Goal: Task Accomplishment & Management: Complete application form

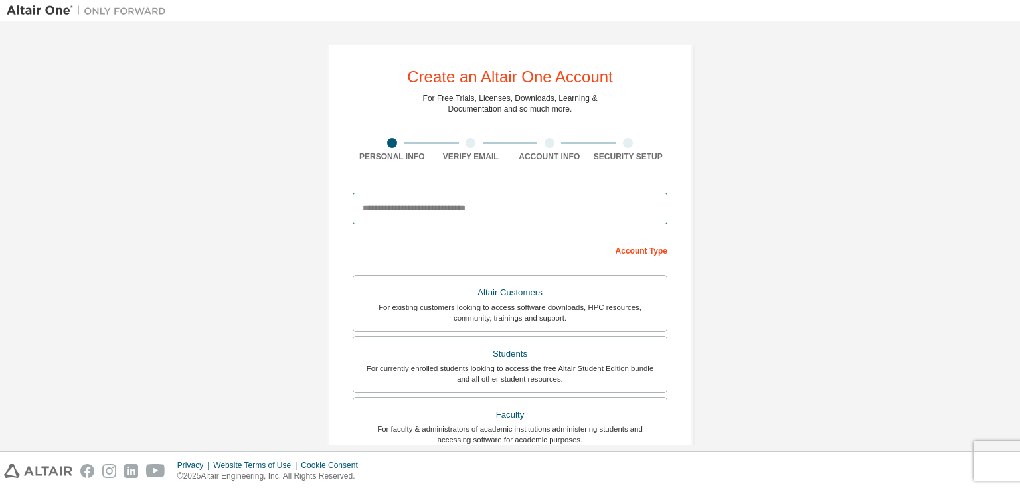
click at [436, 210] on input "email" at bounding box center [510, 209] width 315 height 32
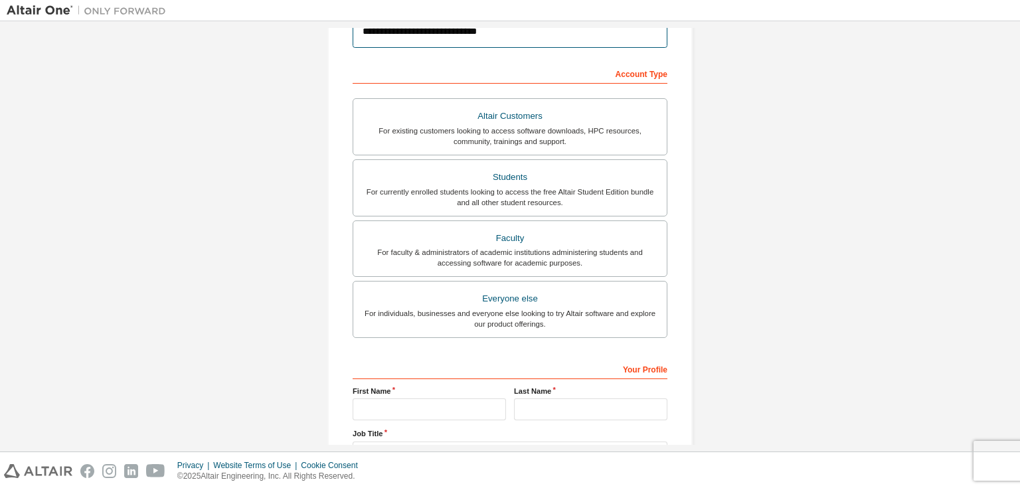
scroll to position [283, 0]
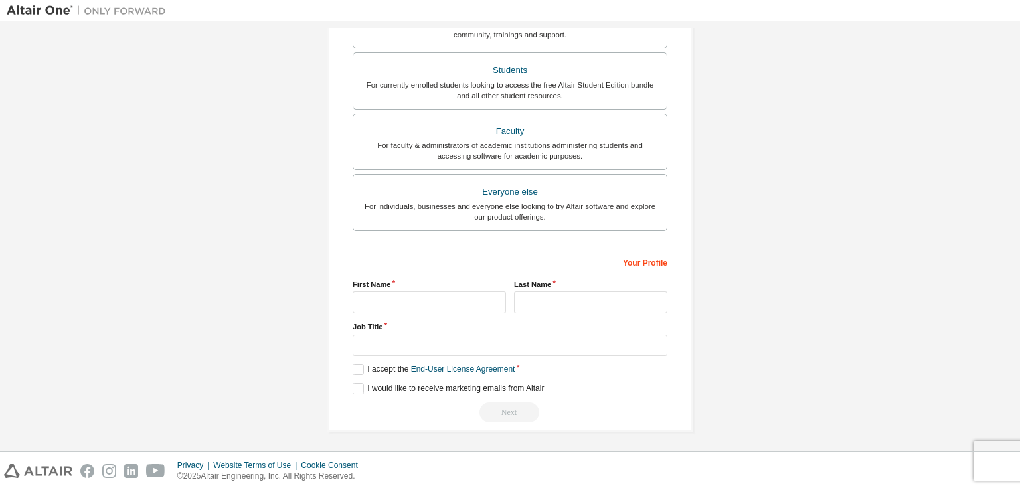
type input "**********"
click at [401, 297] on input "text" at bounding box center [429, 302] width 153 height 22
type input "*********"
click at [541, 301] on input "text" at bounding box center [590, 302] width 153 height 22
type input "*"
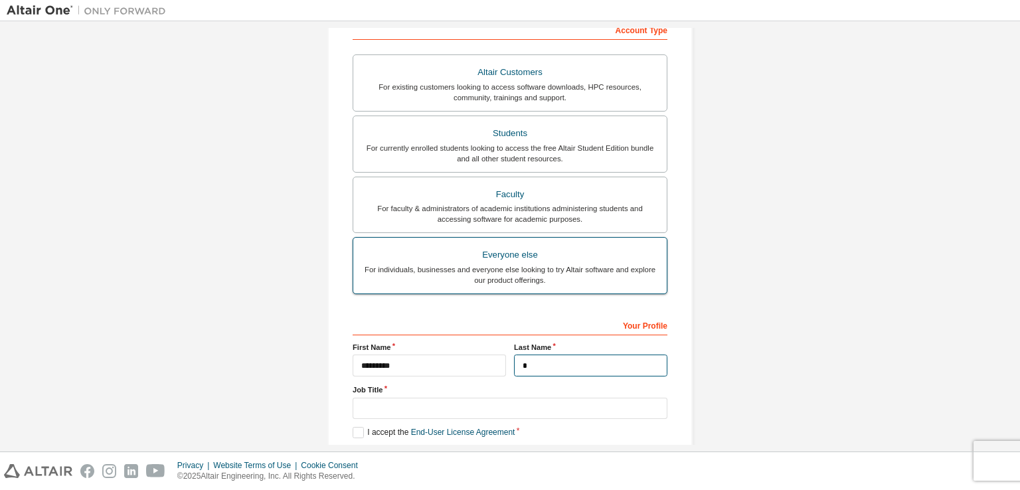
scroll to position [195, 0]
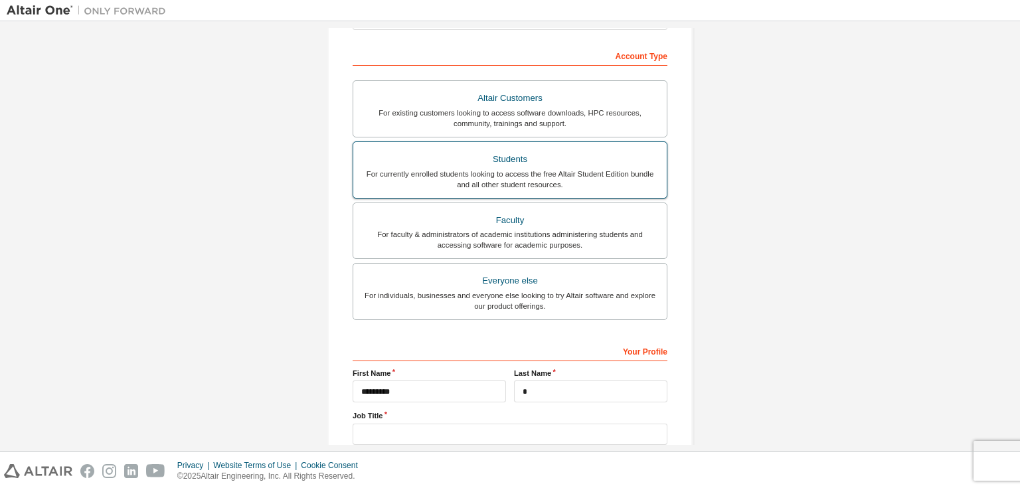
click at [554, 177] on div "For currently enrolled students looking to access the free Altair Student Editi…" at bounding box center [509, 179] width 297 height 21
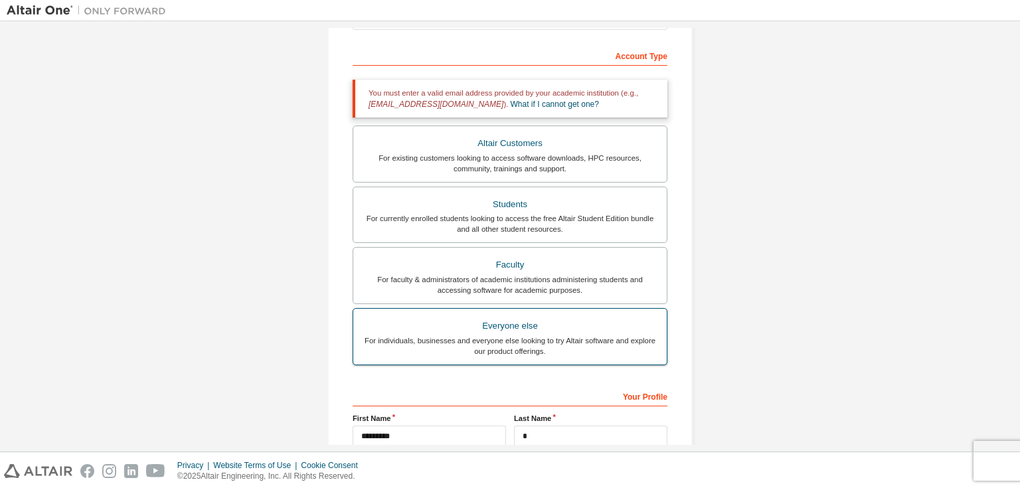
scroll to position [18, 0]
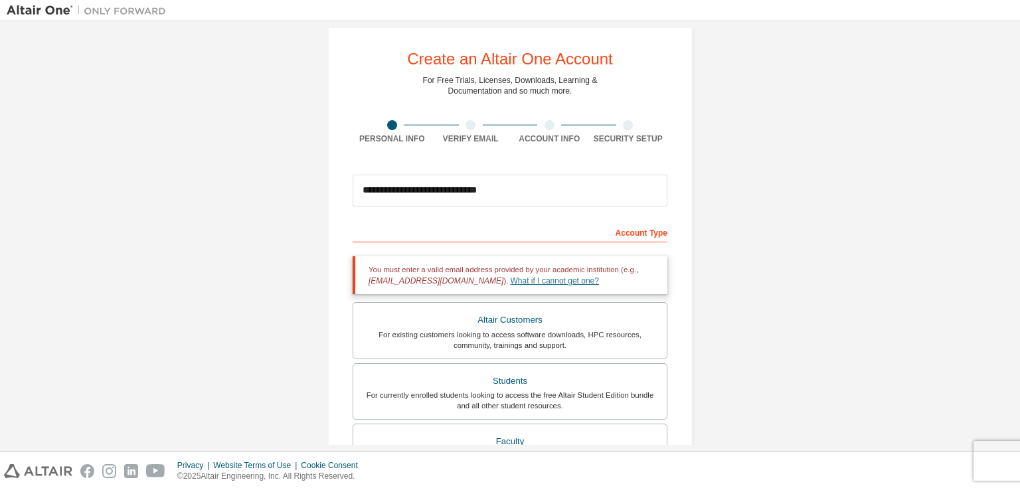
click at [511, 283] on link "What if I cannot get one?" at bounding box center [555, 280] width 88 height 9
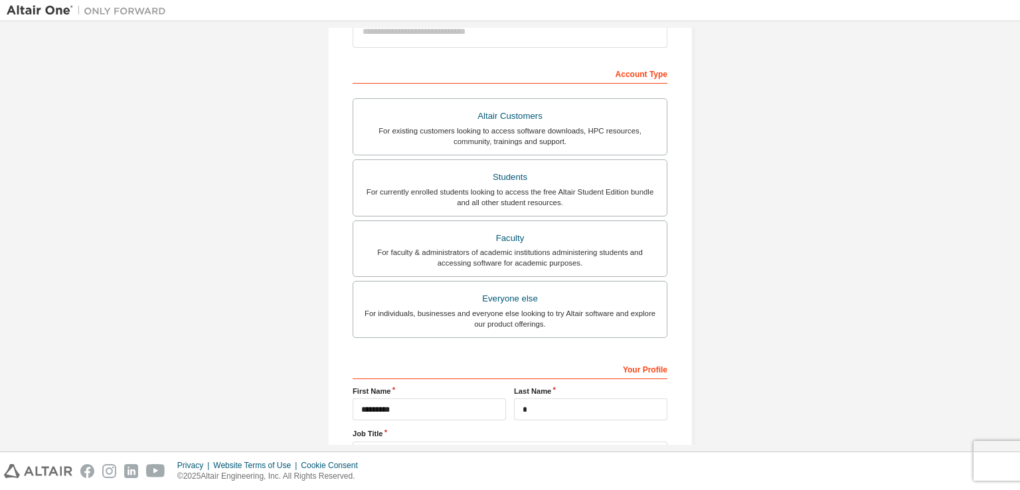
scroll to position [88, 0]
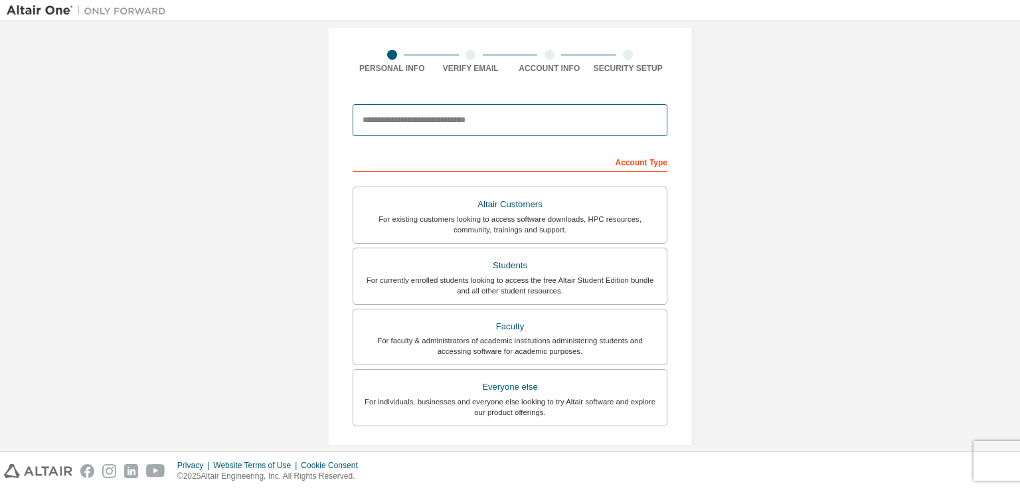
click at [488, 117] on input "email" at bounding box center [510, 120] width 315 height 32
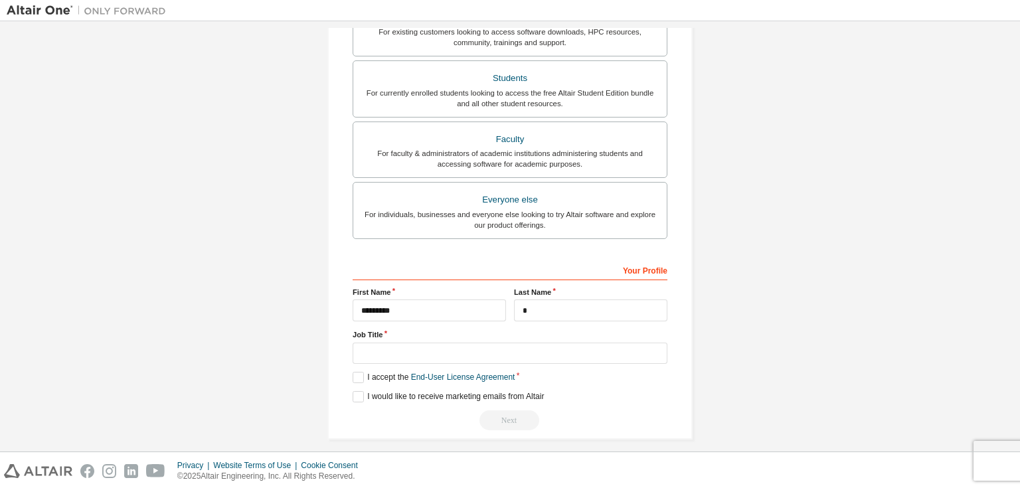
scroll to position [283, 0]
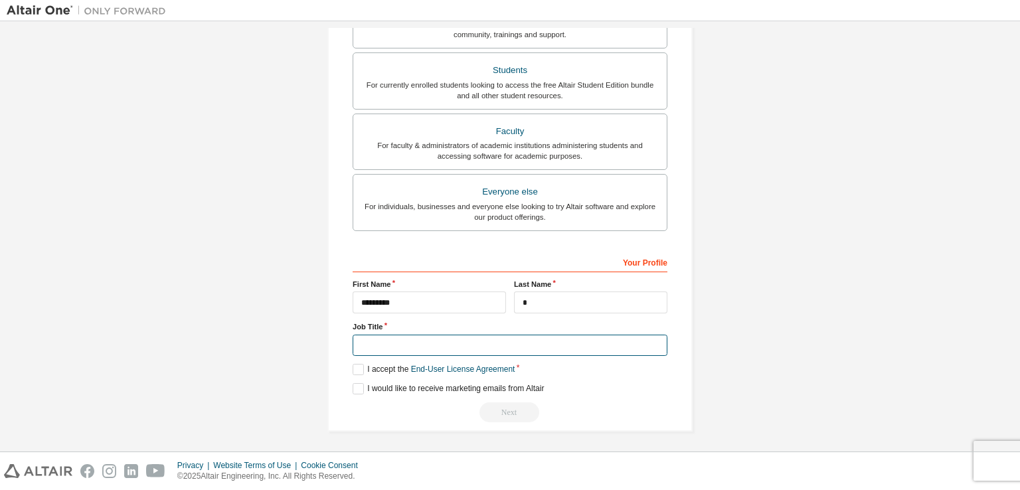
click at [382, 347] on input "text" at bounding box center [510, 346] width 315 height 22
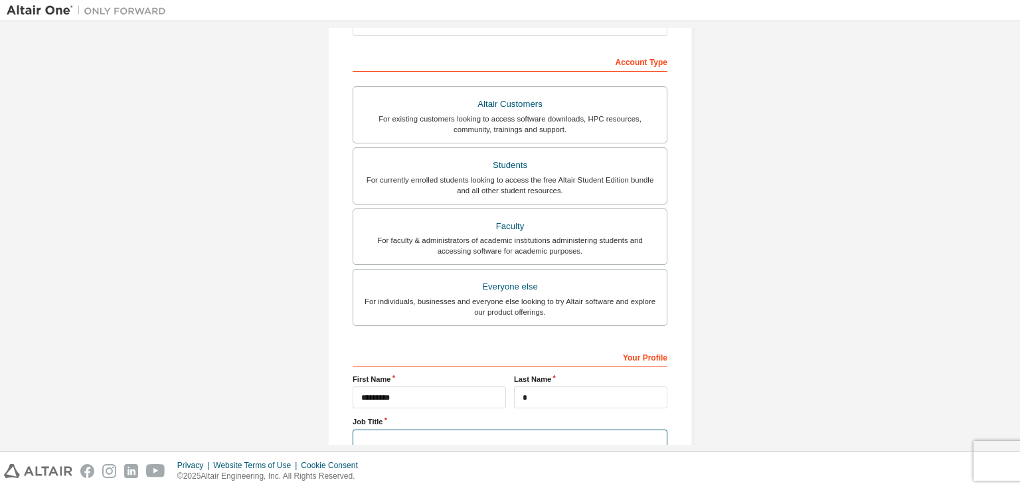
scroll to position [0, 0]
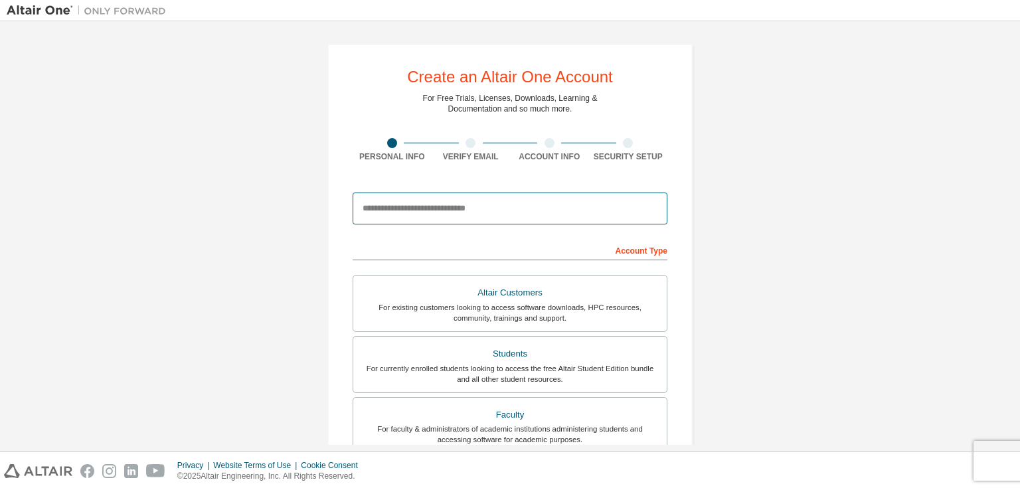
click at [521, 198] on input "email" at bounding box center [510, 209] width 315 height 32
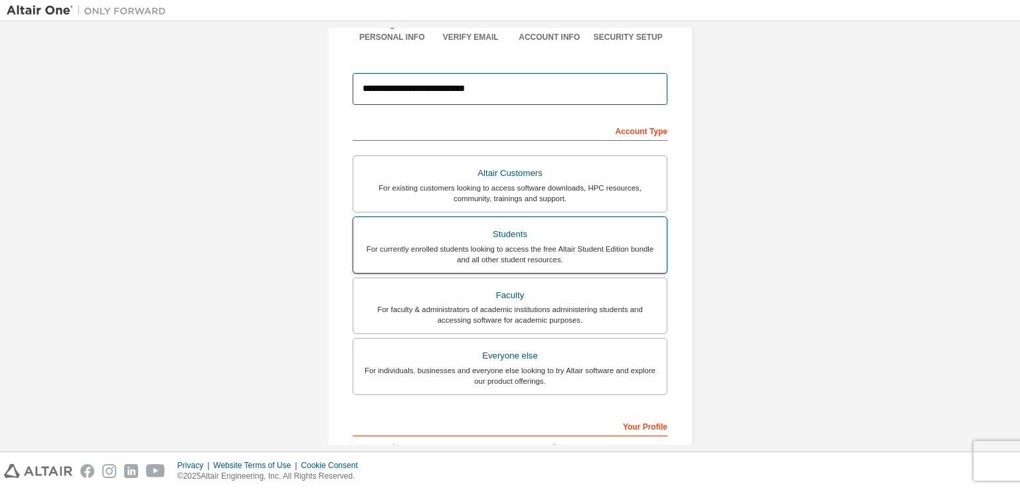
scroll to position [266, 0]
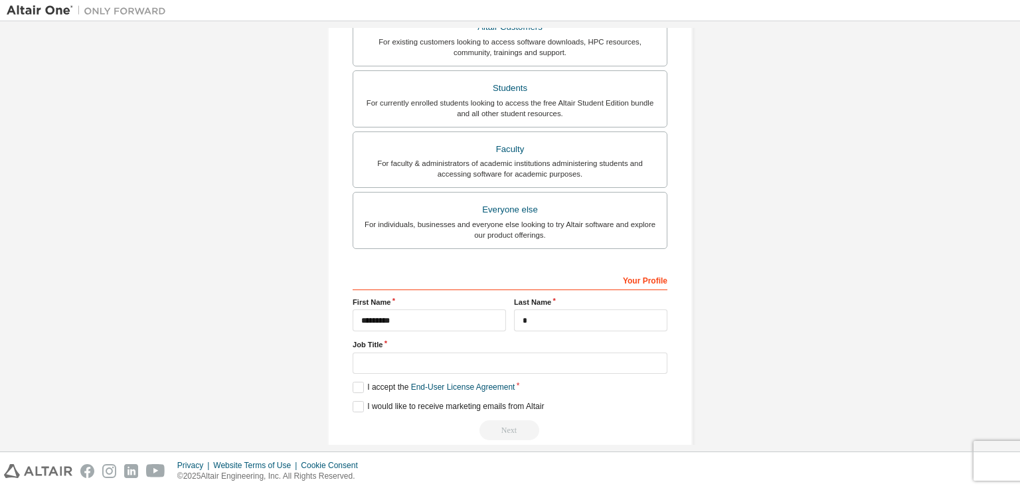
type input "**********"
click at [455, 359] on input "text" at bounding box center [510, 364] width 315 height 22
click at [361, 388] on label "I accept the End-User License Agreement" at bounding box center [434, 387] width 162 height 11
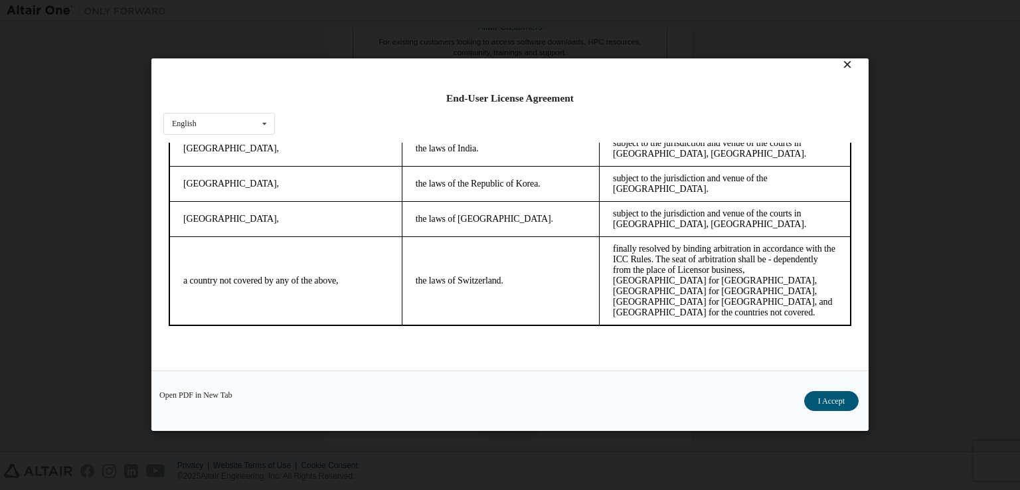
scroll to position [19, 0]
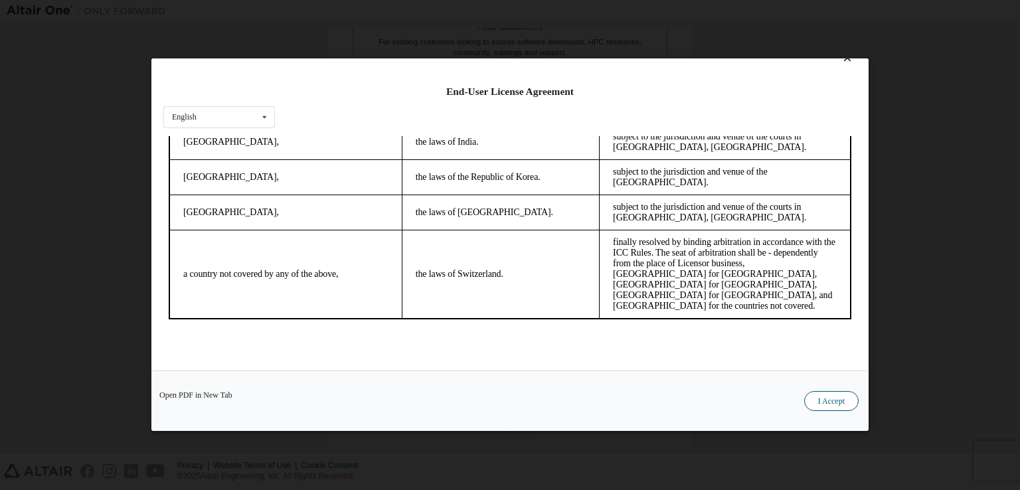
click at [839, 406] on button "I Accept" at bounding box center [831, 402] width 54 height 20
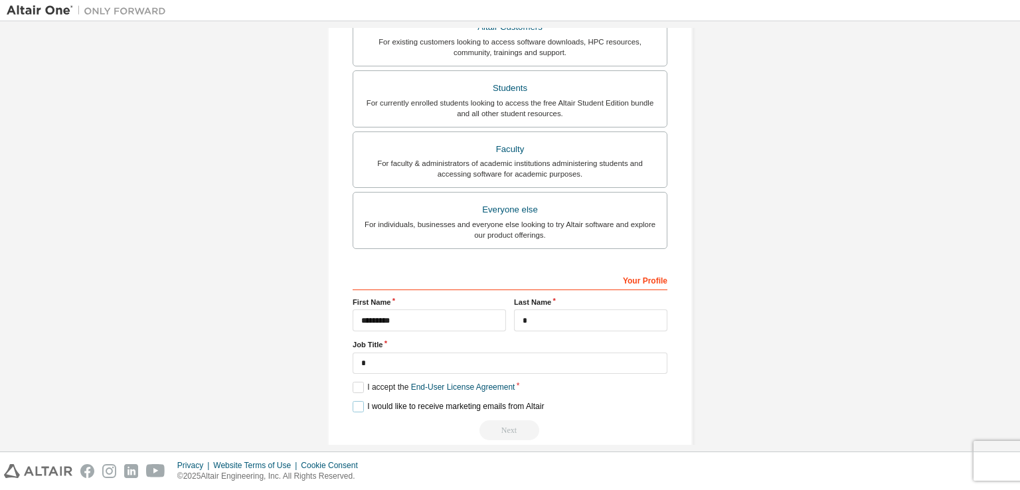
click at [353, 404] on label "I would like to receive marketing emails from Altair" at bounding box center [448, 406] width 191 height 11
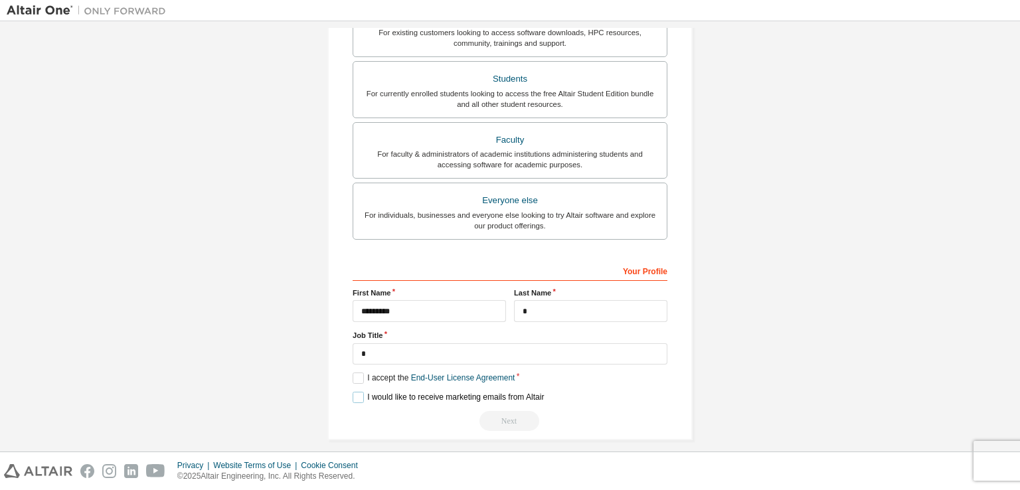
scroll to position [283, 0]
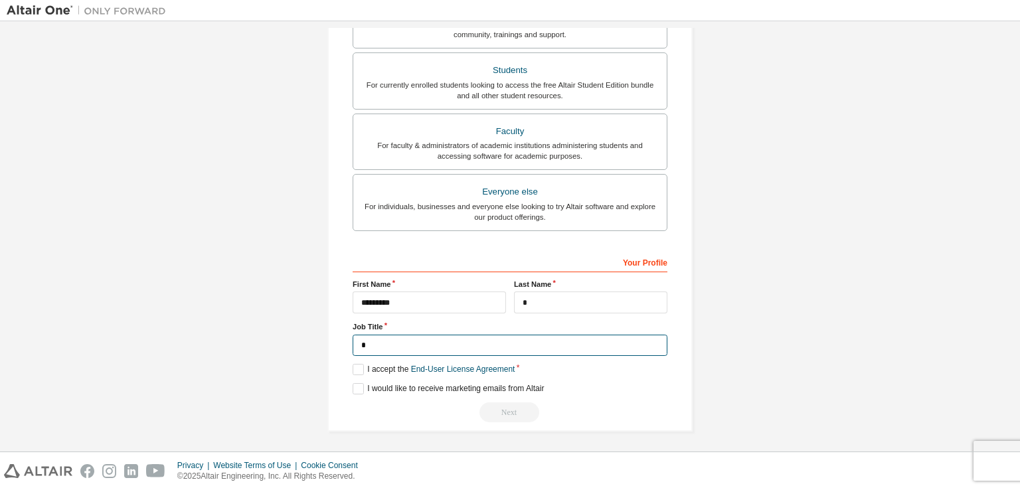
click at [372, 341] on input "*" at bounding box center [510, 346] width 315 height 22
drag, startPoint x: 393, startPoint y: 341, endPoint x: 303, endPoint y: 347, distance: 90.5
click at [303, 347] on div "**********" at bounding box center [510, 95] width 1007 height 703
type input "*******"
click at [772, 349] on div "**********" at bounding box center [510, 95] width 1007 height 703
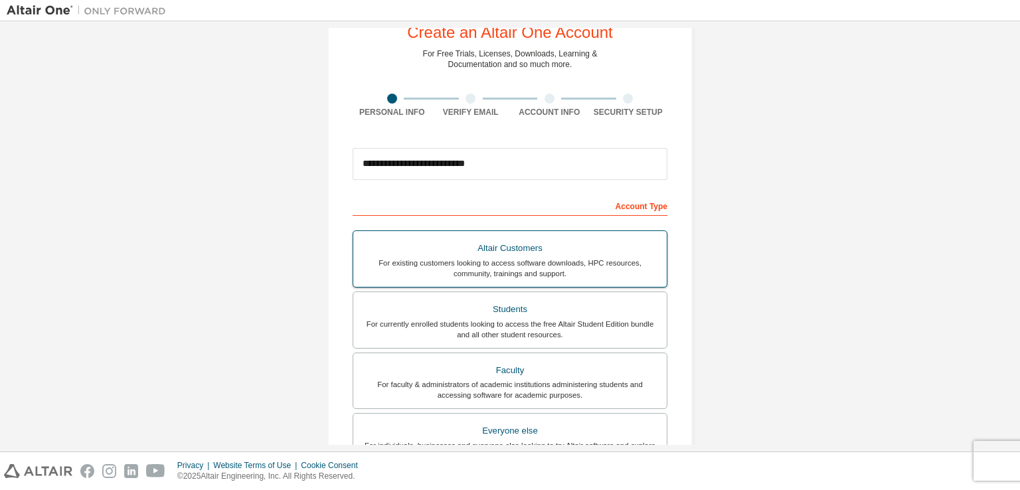
scroll to position [18, 0]
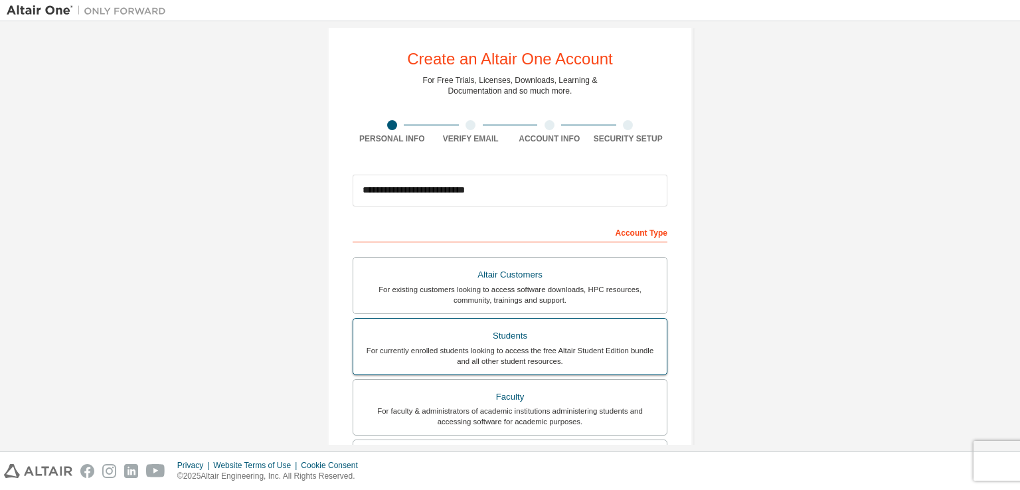
click at [565, 348] on div "For currently enrolled students looking to access the free Altair Student Editi…" at bounding box center [509, 355] width 297 height 21
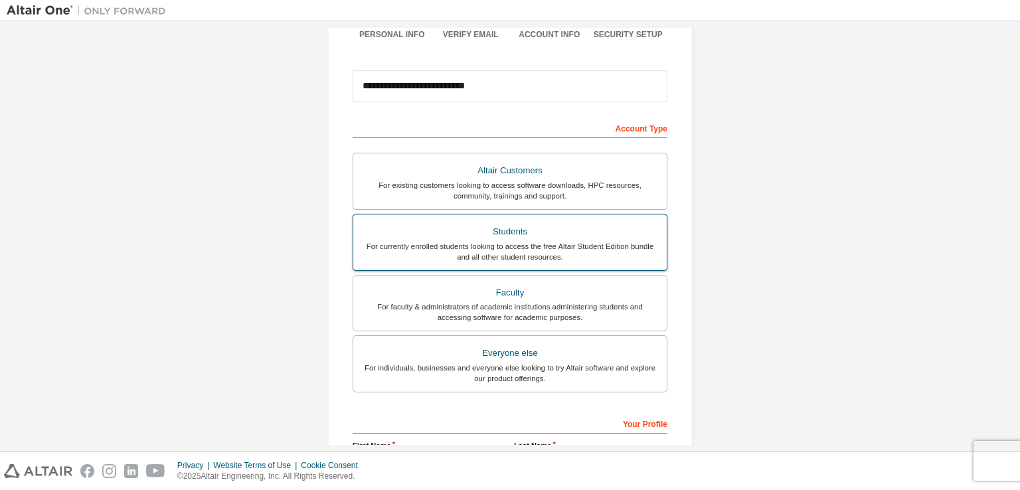
scroll to position [283, 0]
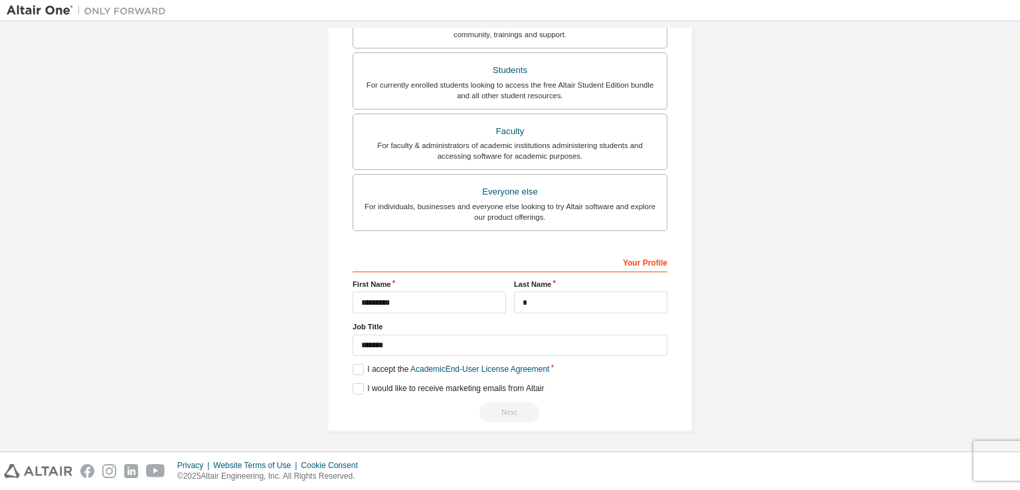
click at [509, 418] on div "Next" at bounding box center [510, 412] width 315 height 20
click at [358, 370] on label "I accept the Academic End-User License Agreement" at bounding box center [451, 369] width 197 height 11
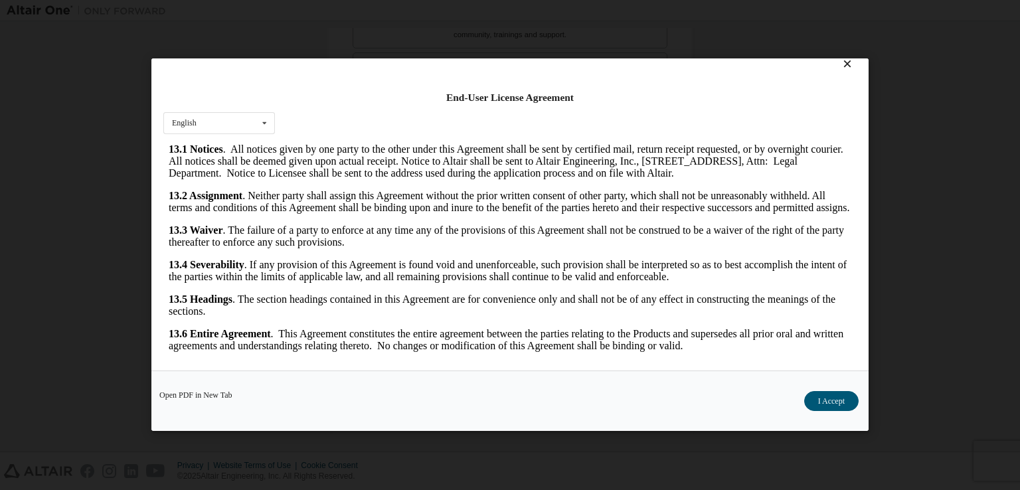
scroll to position [19, 0]
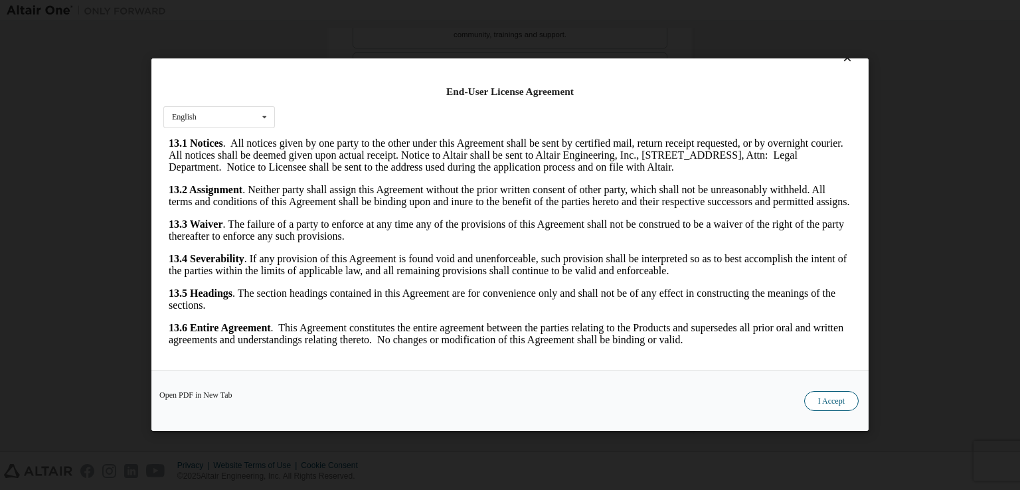
click at [843, 407] on button "I Accept" at bounding box center [831, 402] width 54 height 20
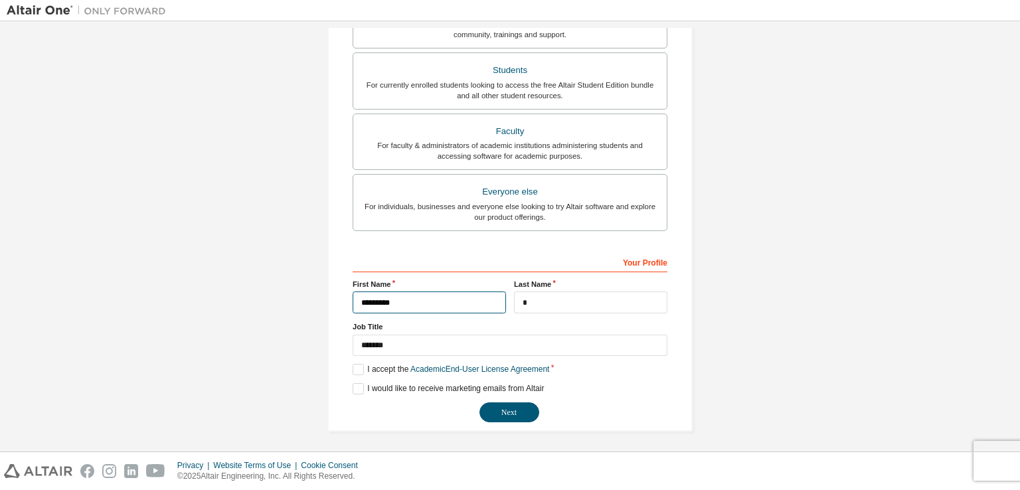
drag, startPoint x: 425, startPoint y: 307, endPoint x: 351, endPoint y: 307, distance: 74.4
click at [353, 307] on input "*********" at bounding box center [429, 302] width 153 height 22
type input "*******"
drag, startPoint x: 541, startPoint y: 299, endPoint x: 508, endPoint y: 304, distance: 33.6
click at [510, 304] on div "Last Name *" at bounding box center [590, 296] width 161 height 35
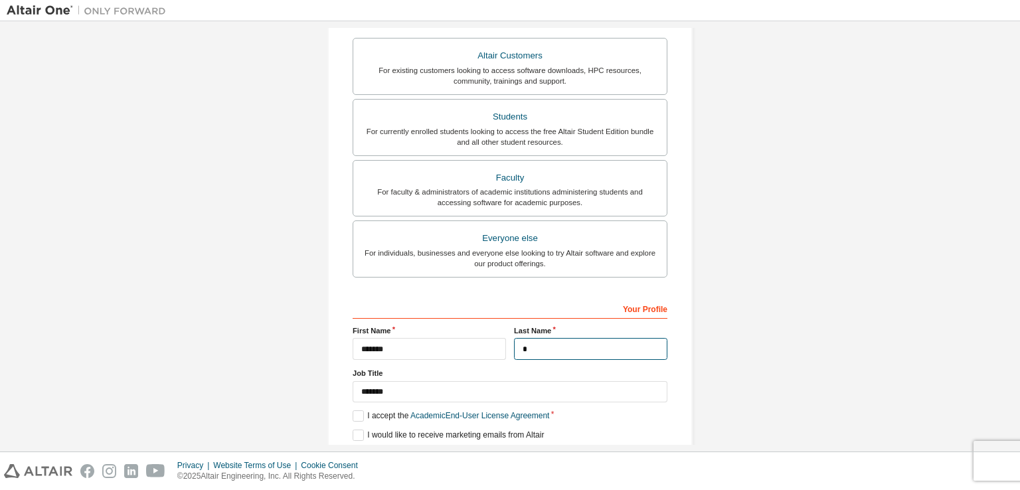
scroll to position [266, 0]
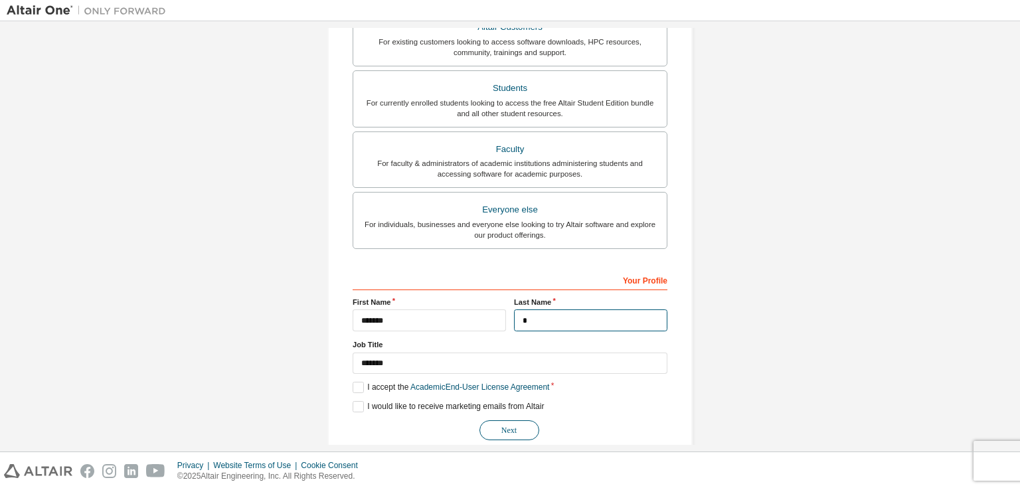
type input "*"
click at [519, 427] on button "Next" at bounding box center [509, 430] width 60 height 20
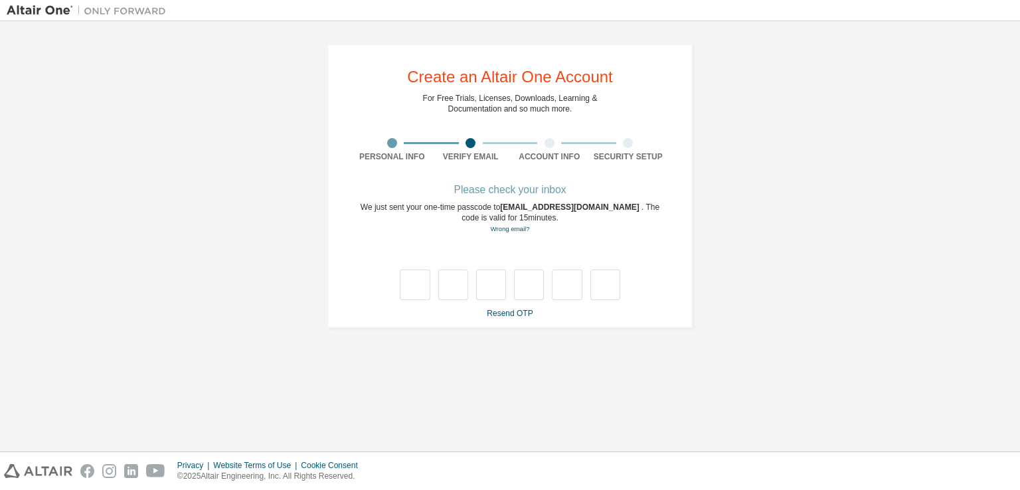
scroll to position [0, 0]
click at [420, 287] on input "text" at bounding box center [415, 285] width 30 height 31
type input "*"
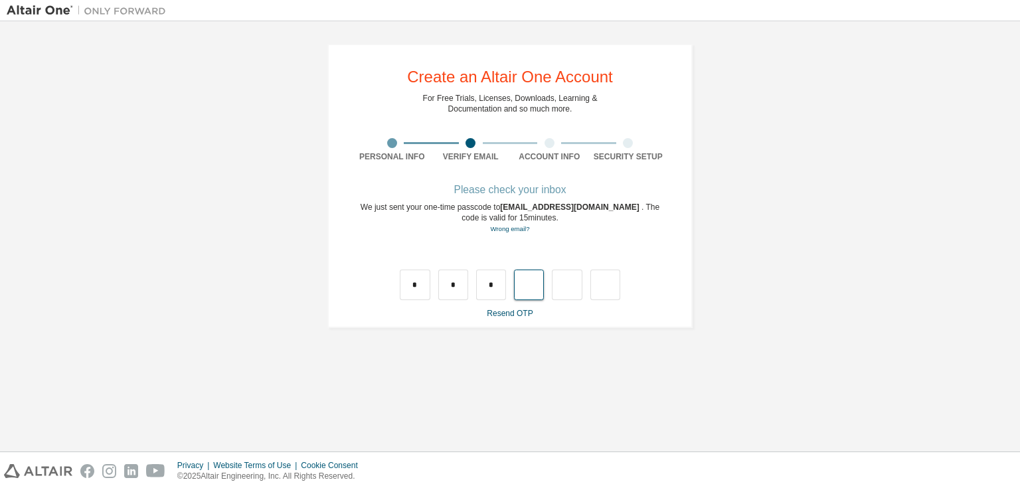
type input "*"
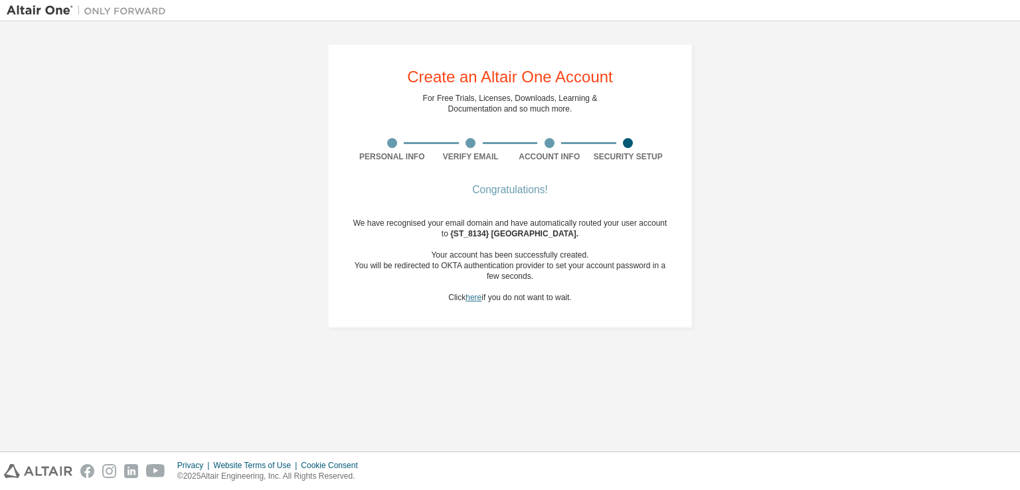
click at [476, 299] on link "here" at bounding box center [473, 297] width 16 height 9
